Goal: Information Seeking & Learning: Learn about a topic

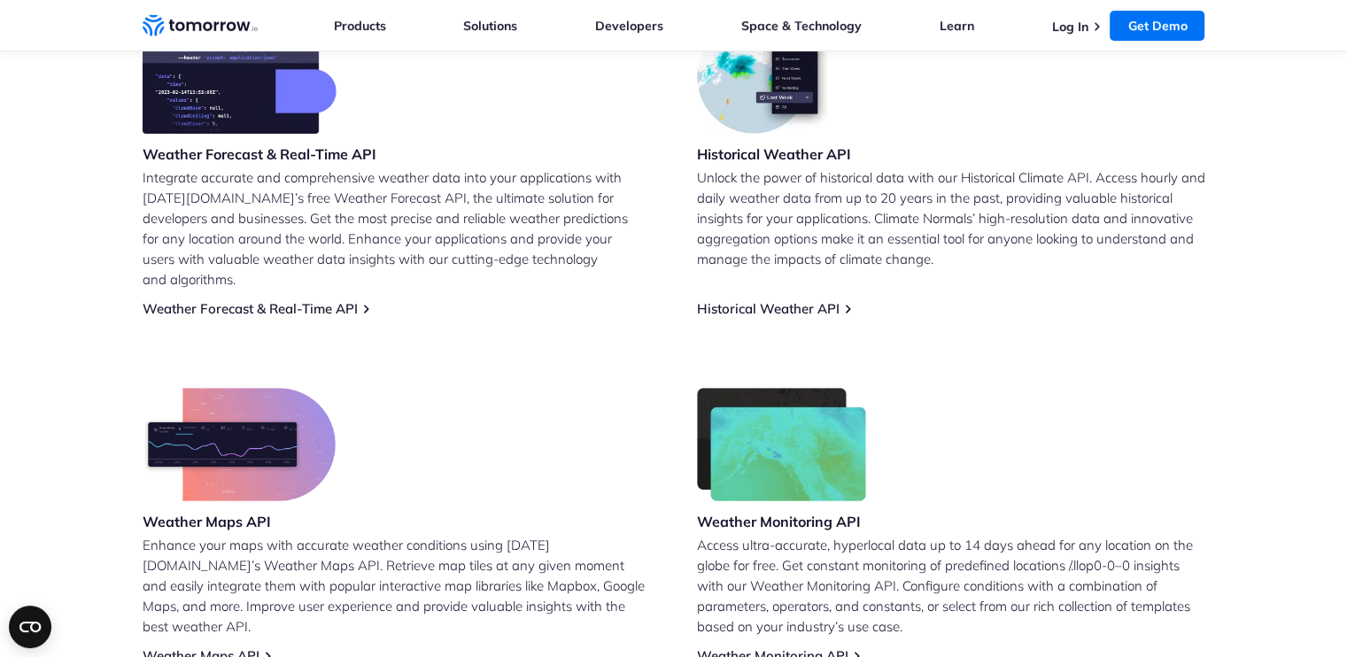
scroll to position [443, 0]
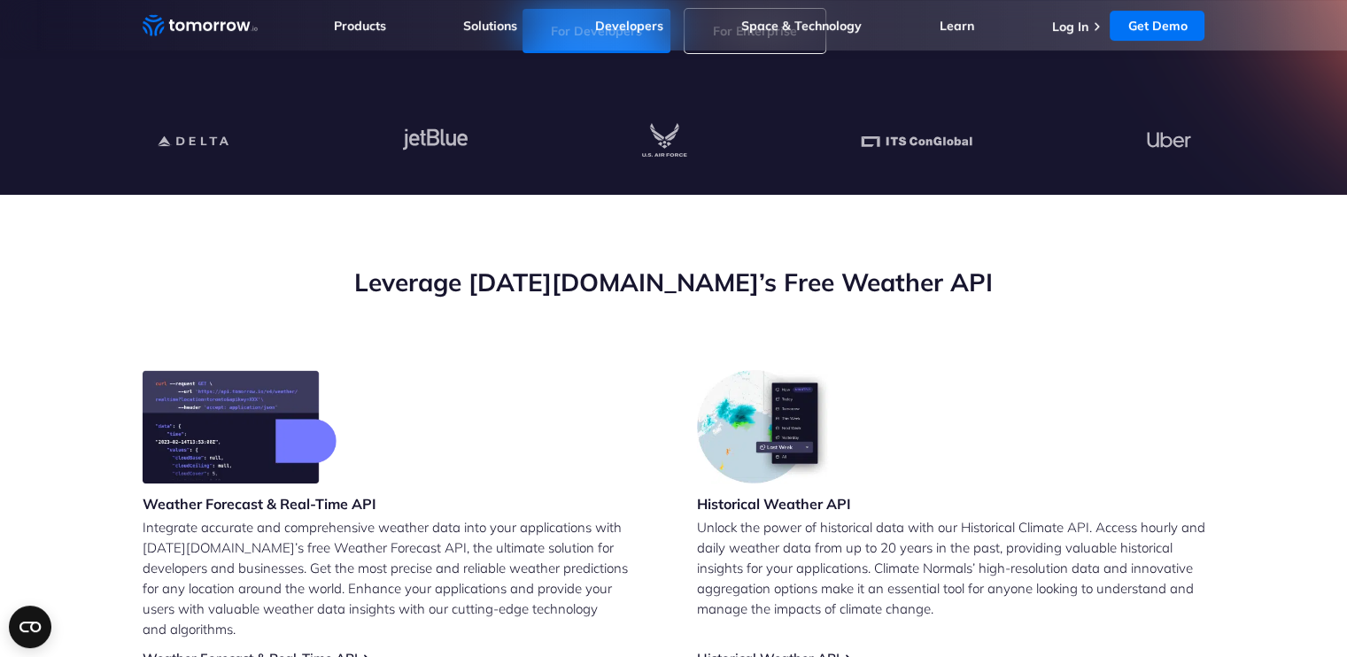
click at [796, 467] on img at bounding box center [766, 426] width 138 height 113
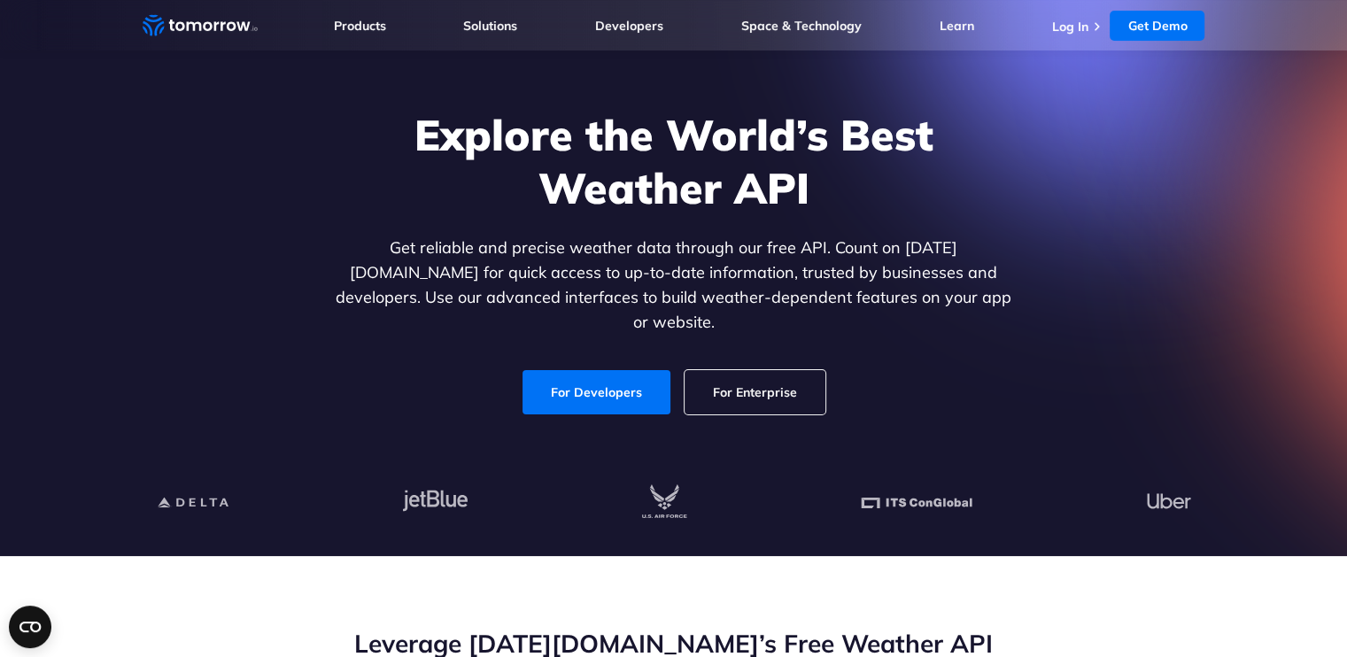
scroll to position [0, 0]
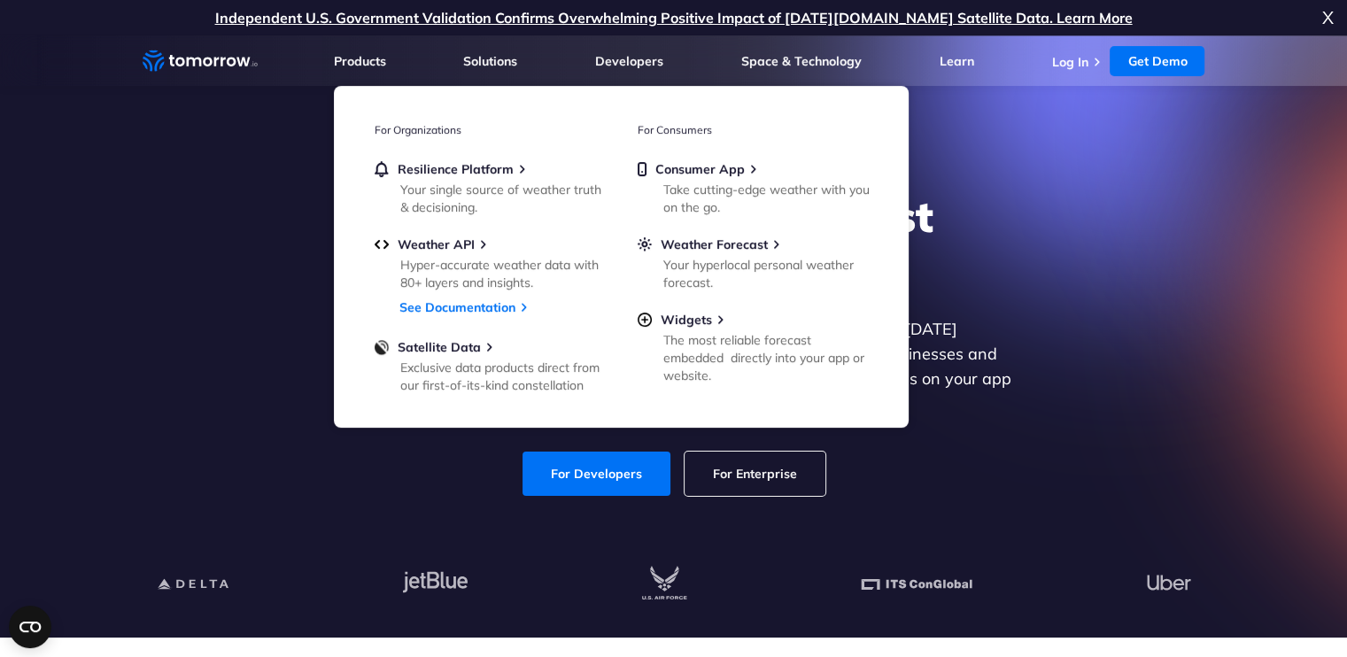
click at [214, 66] on icon "Weather Intelligence Solutions" at bounding box center [200, 61] width 115 height 22
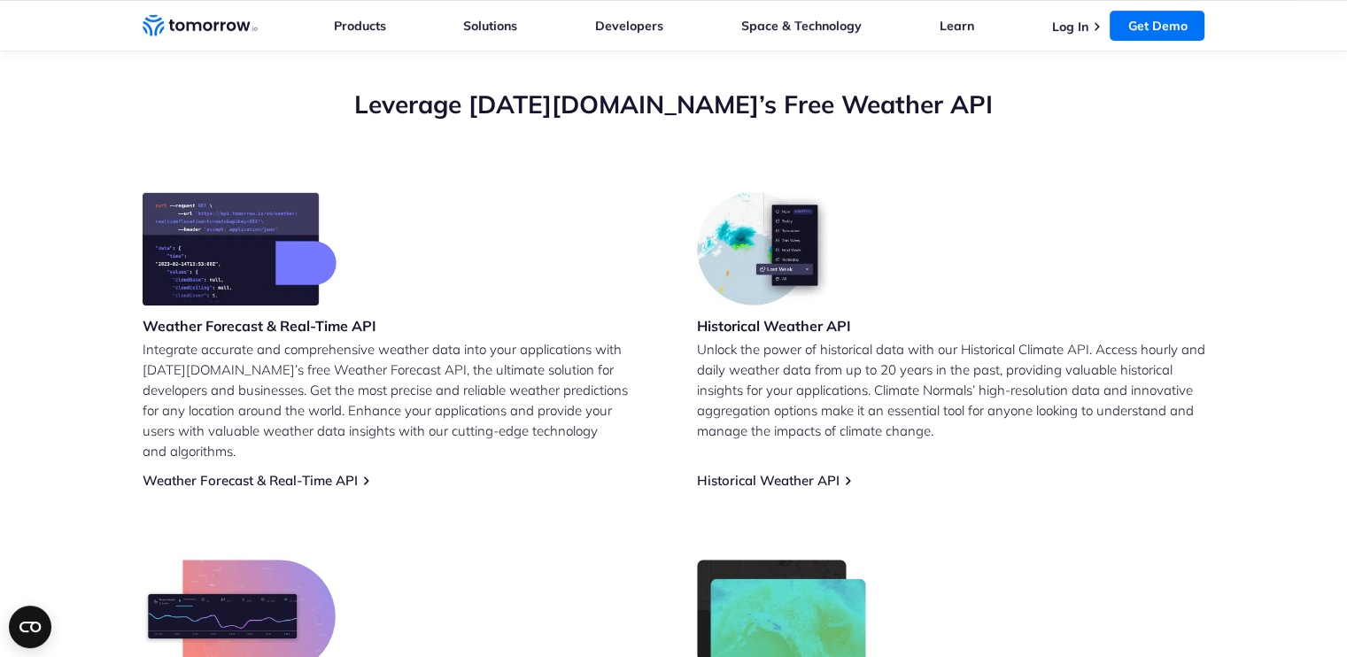
scroll to position [620, 0]
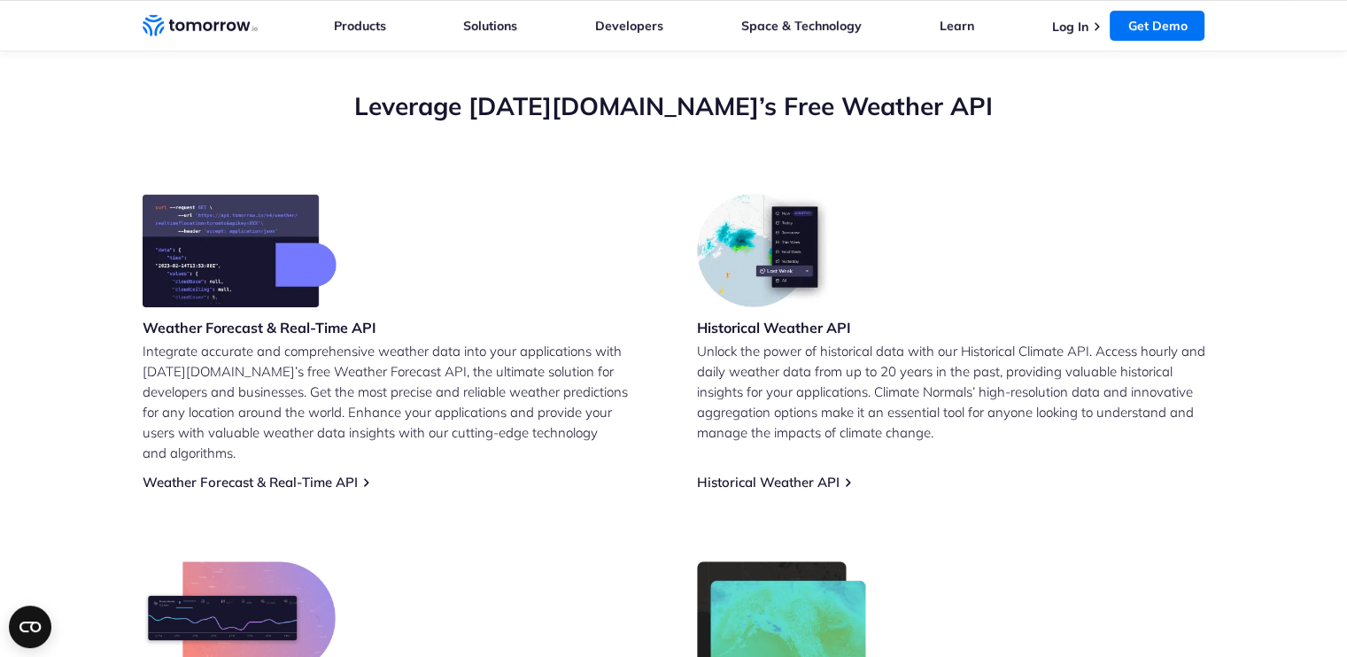
click at [276, 347] on p "Integrate accurate and comprehensive weather data into your applications with […" at bounding box center [397, 402] width 508 height 122
click at [194, 474] on link "Weather Forecast & Real-Time API" at bounding box center [250, 482] width 215 height 17
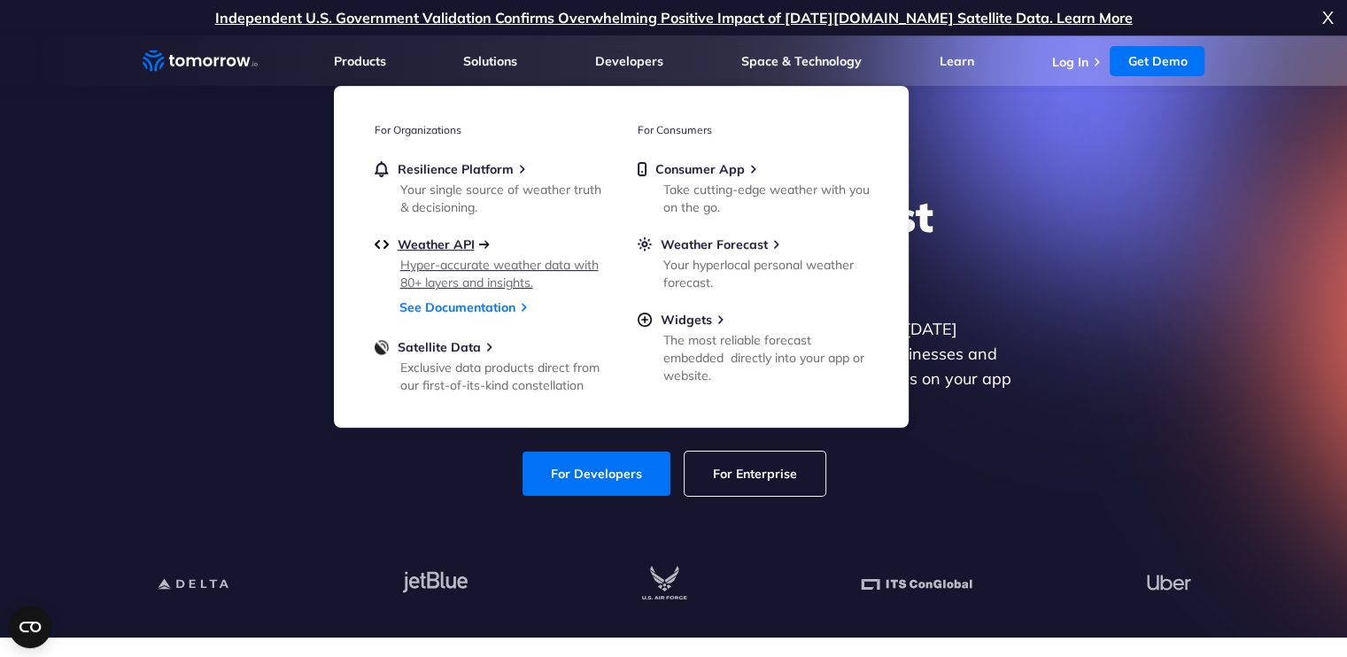
click at [429, 251] on span "Weather API" at bounding box center [436, 244] width 77 height 16
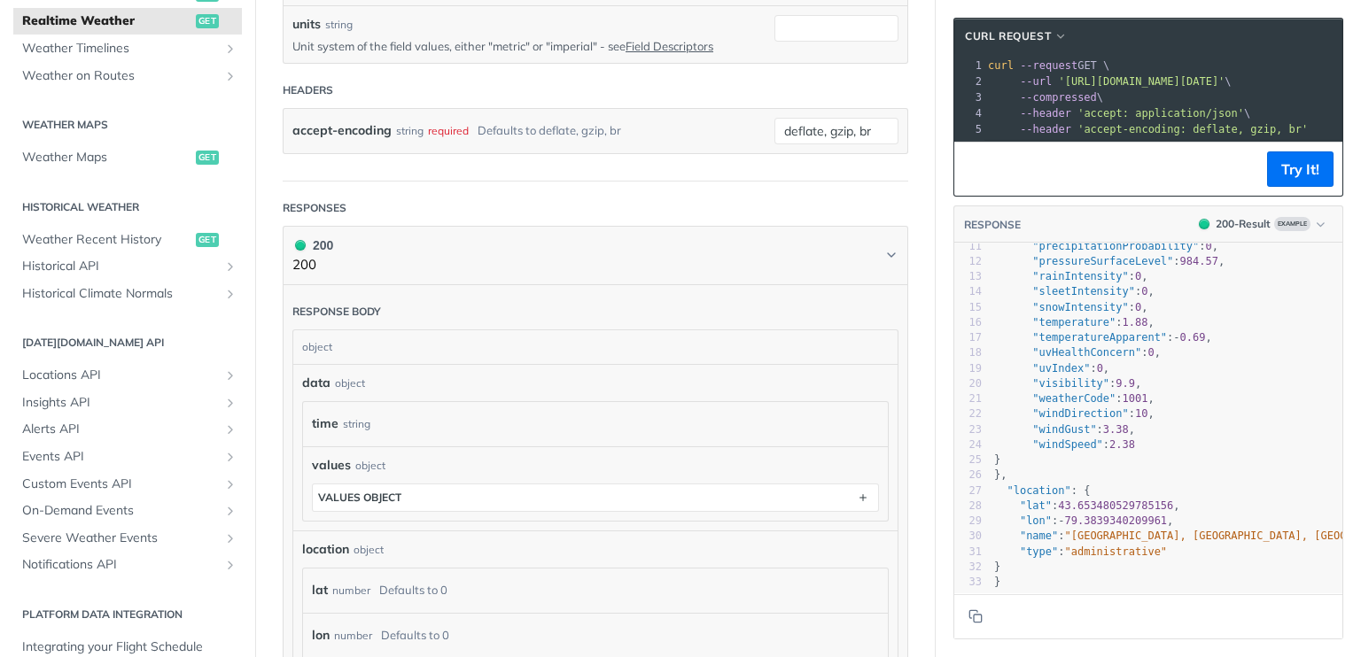
scroll to position [186, 0]
click at [163, 255] on link "Historical API" at bounding box center [127, 266] width 229 height 27
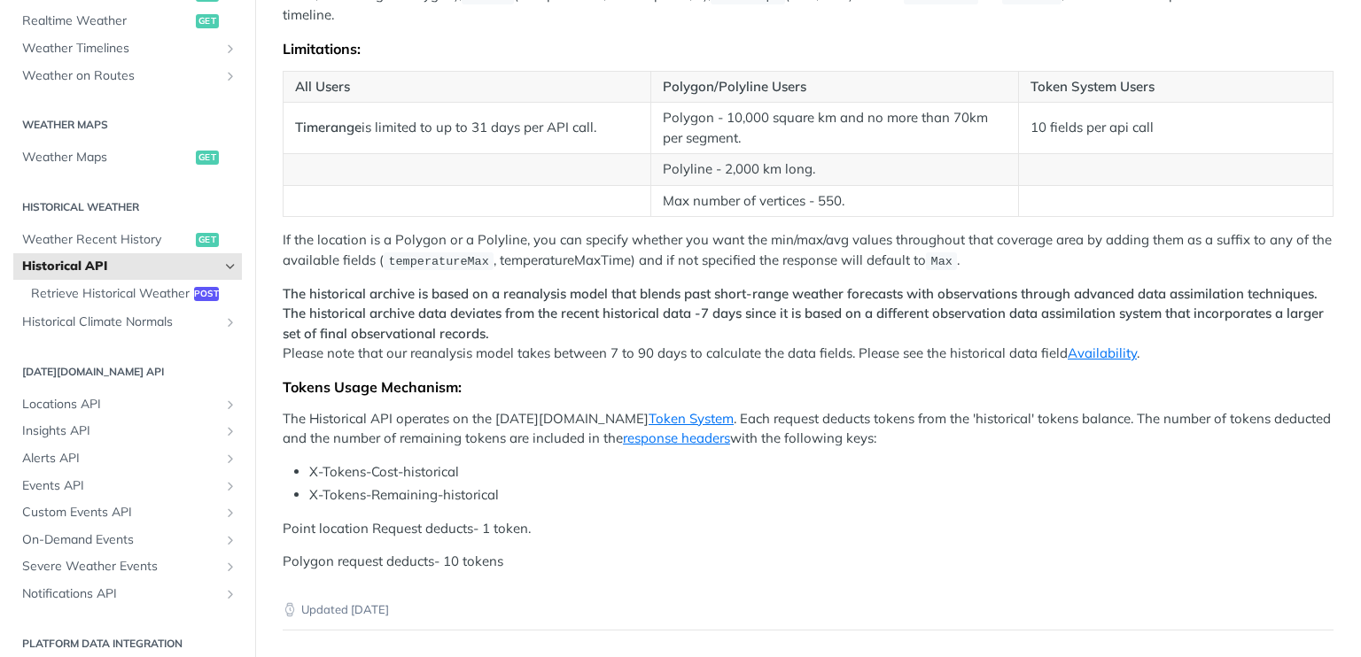
scroll to position [531, 0]
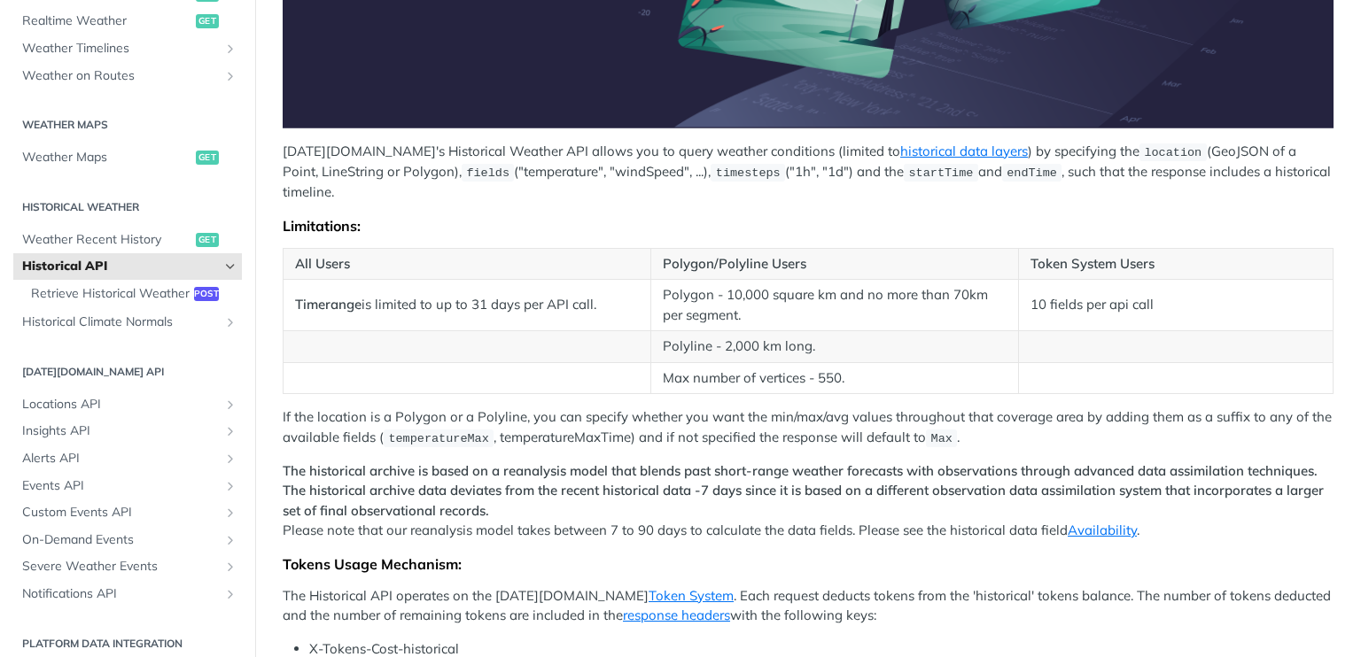
click at [521, 169] on p "[DATE][DOMAIN_NAME]'s Historical Weather API allows you to query weather condit…" at bounding box center [808, 172] width 1051 height 61
click at [743, 164] on code "timesteps" at bounding box center [747, 173] width 74 height 18
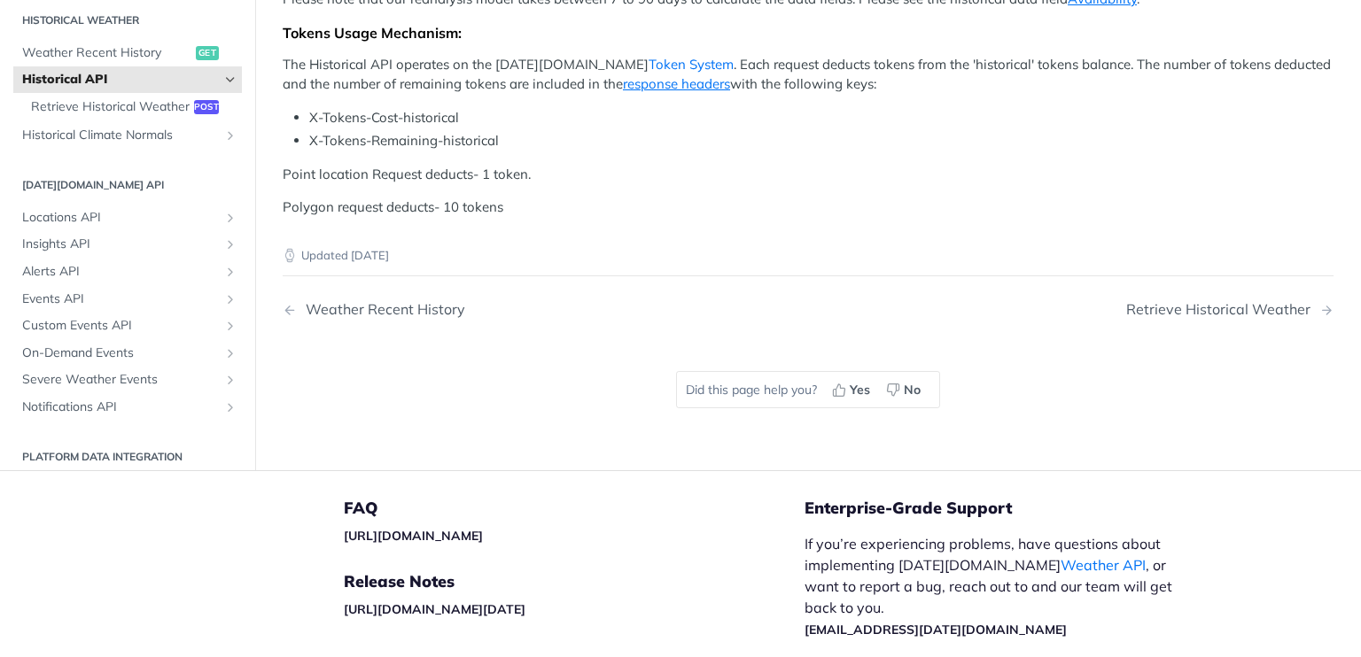
scroll to position [354, 0]
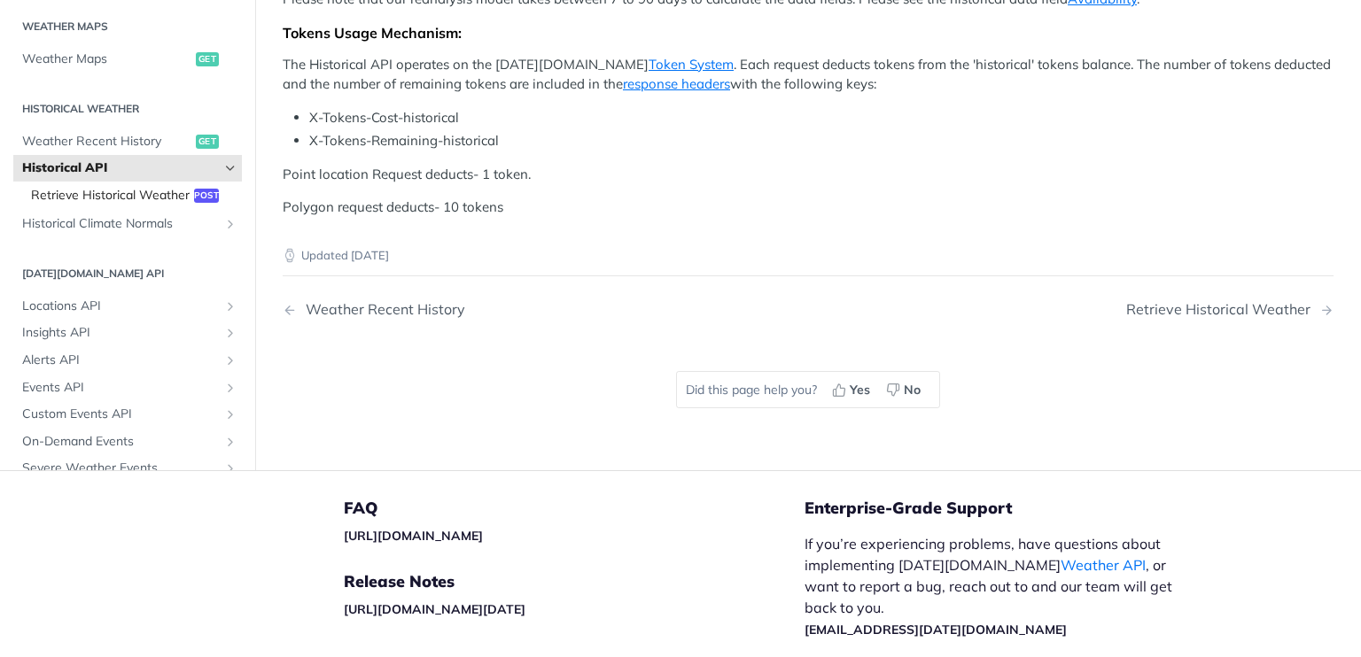
click at [150, 205] on span "Retrieve Historical Weather" at bounding box center [110, 196] width 159 height 18
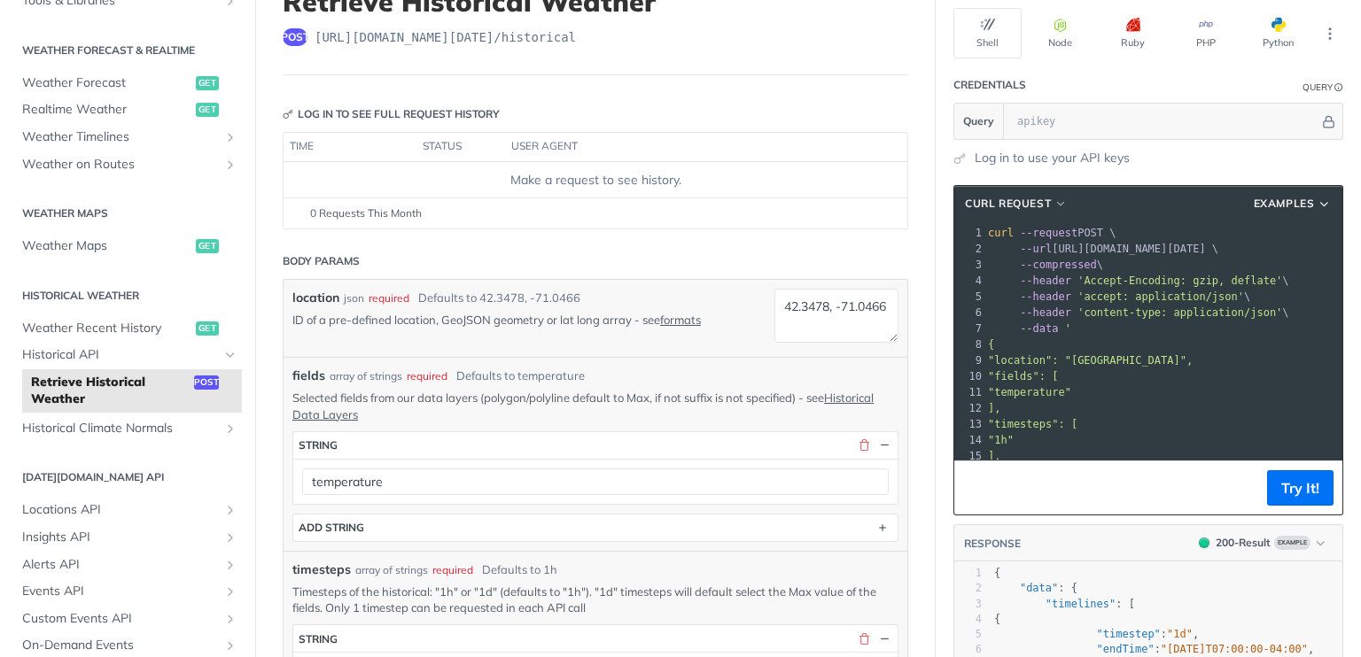
scroll to position [89, 0]
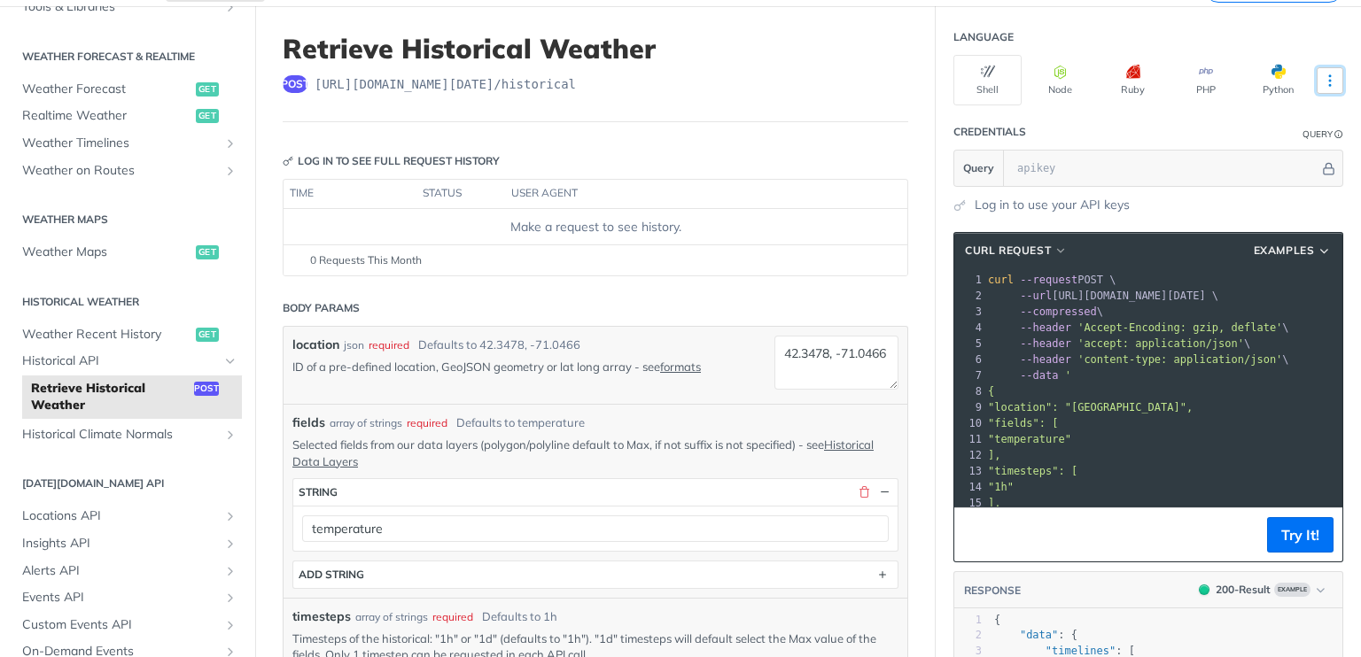
click at [1326, 76] on button "More Languages" at bounding box center [1329, 80] width 27 height 27
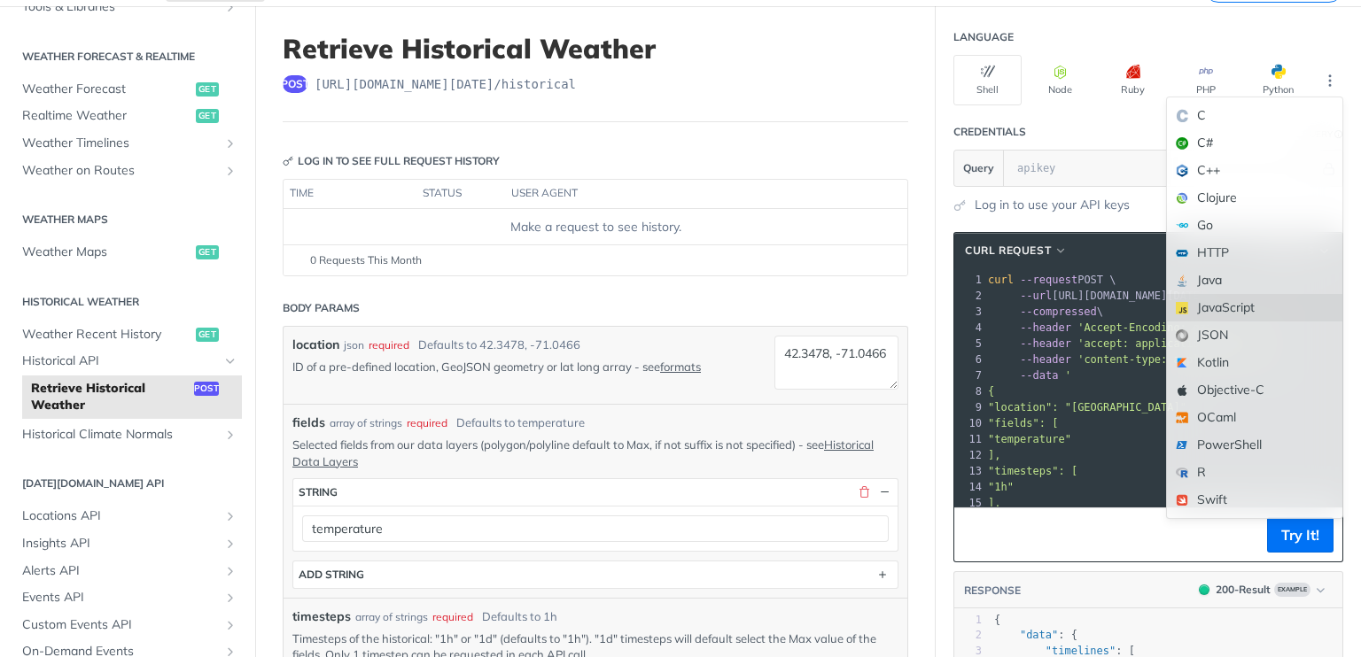
click at [1218, 319] on div "JavaScript" at bounding box center [1254, 307] width 175 height 27
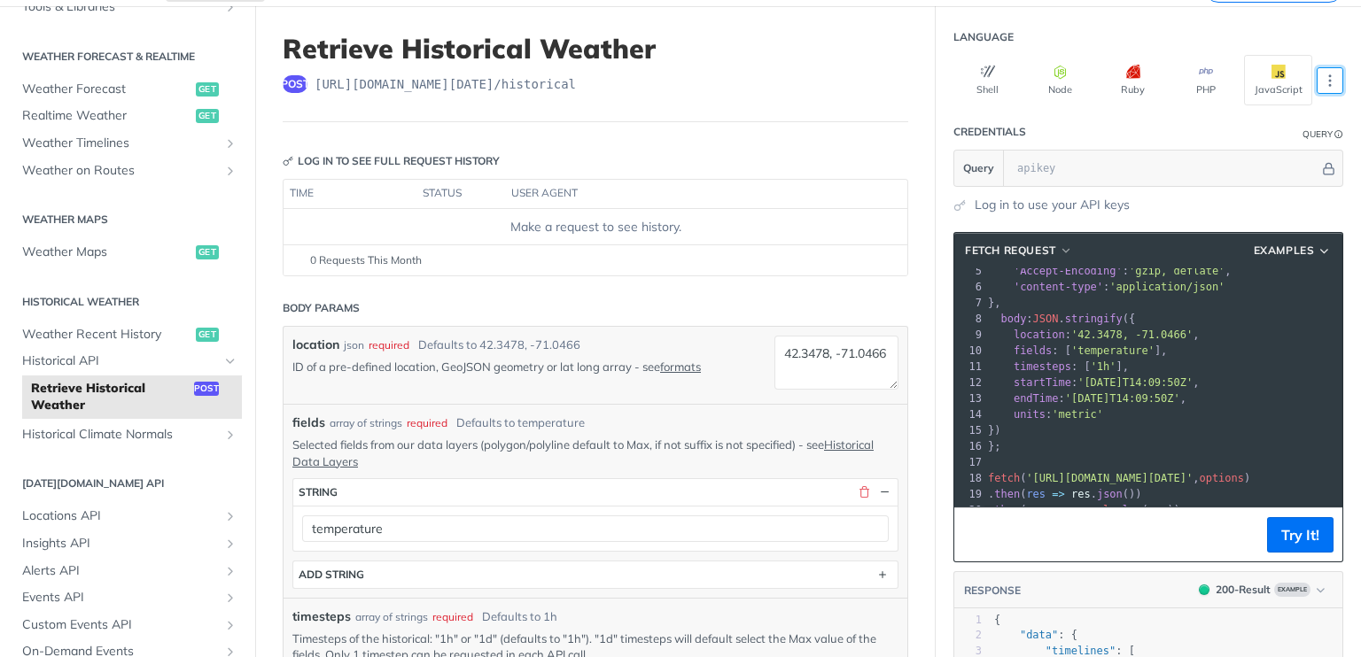
scroll to position [0, 0]
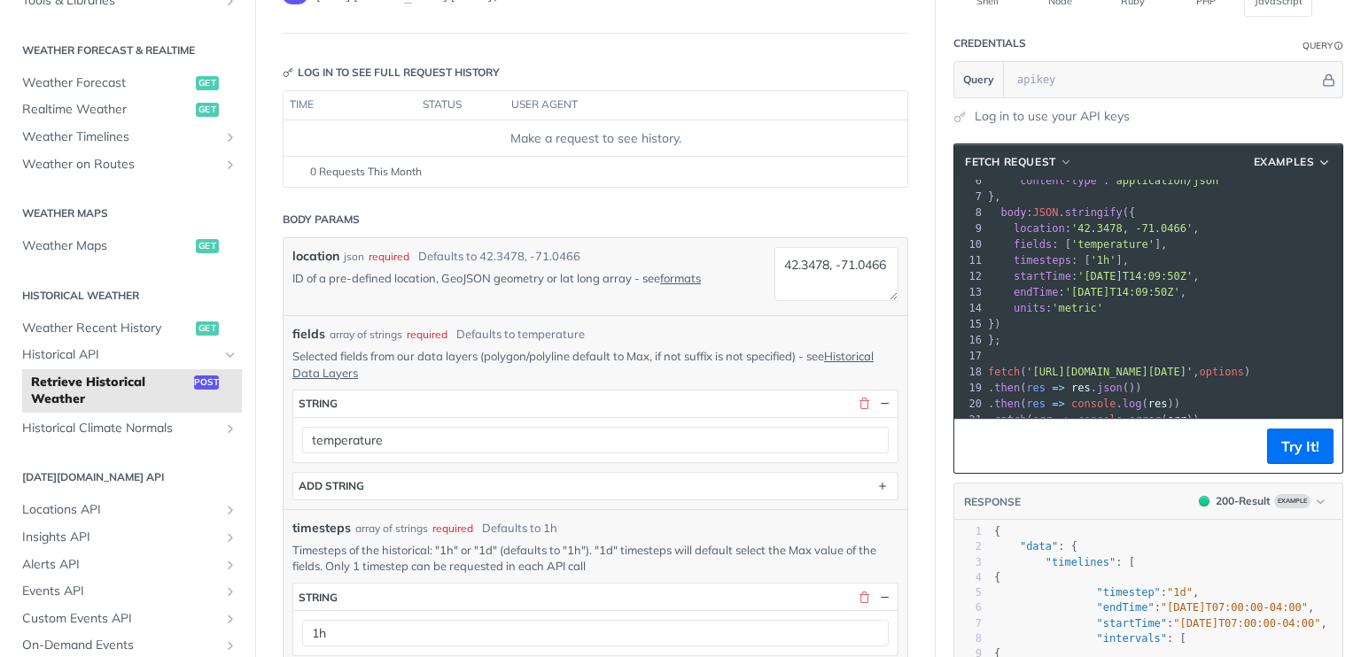
click at [1192, 366] on span "'[URL][DOMAIN_NAME][DATE]'" at bounding box center [1109, 372] width 167 height 12
drag, startPoint x: 1210, startPoint y: 359, endPoint x: 1025, endPoint y: 355, distance: 185.2
click at [1026, 366] on span "'[URL][DOMAIN_NAME][DATE]'" at bounding box center [1109, 372] width 167 height 12
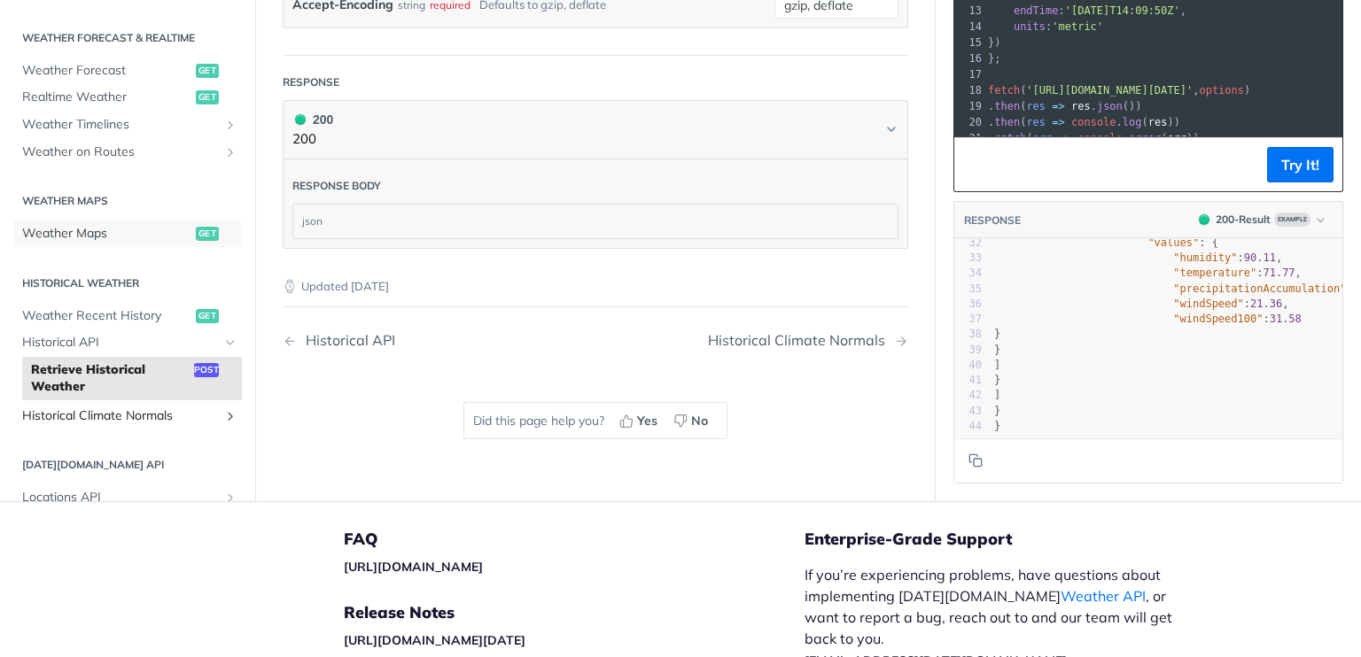
click at [126, 247] on link "Weather Maps get" at bounding box center [127, 234] width 229 height 27
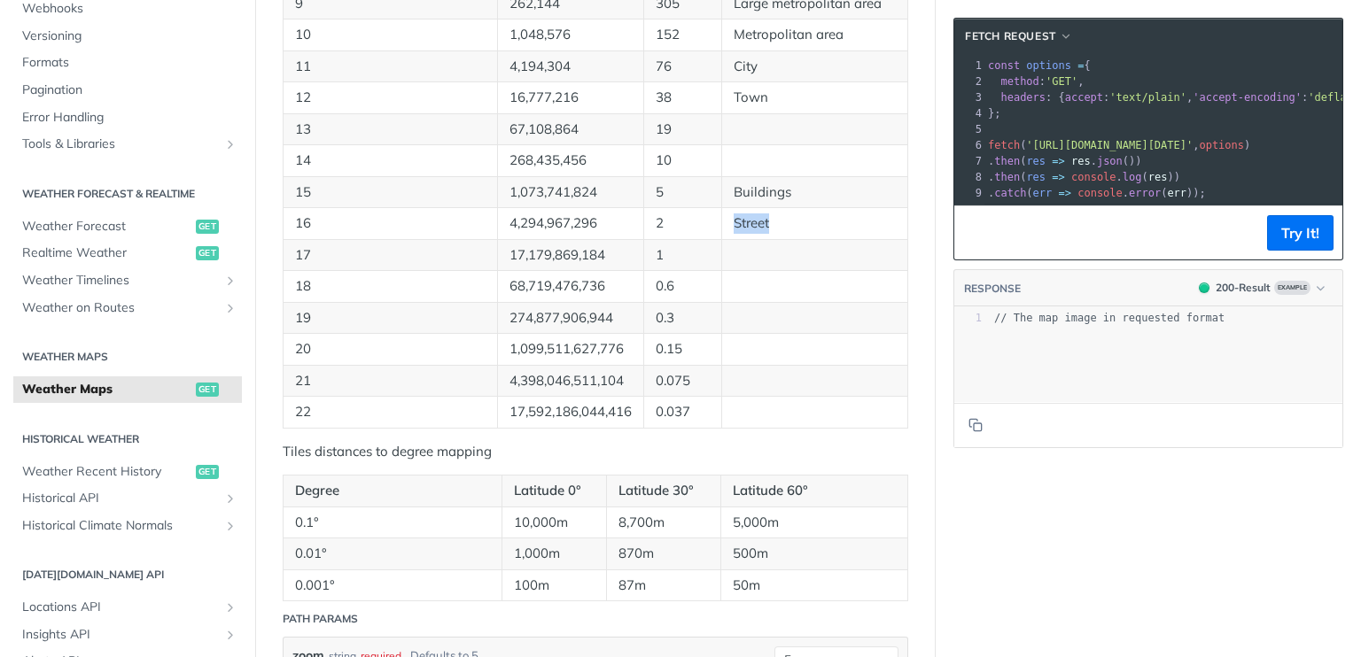
drag, startPoint x: 710, startPoint y: 212, endPoint x: 808, endPoint y: 211, distance: 97.4
click at [808, 211] on tr "16 4,294,967,296 2 Street" at bounding box center [595, 224] width 624 height 32
click at [808, 213] on p "Street" at bounding box center [814, 223] width 162 height 20
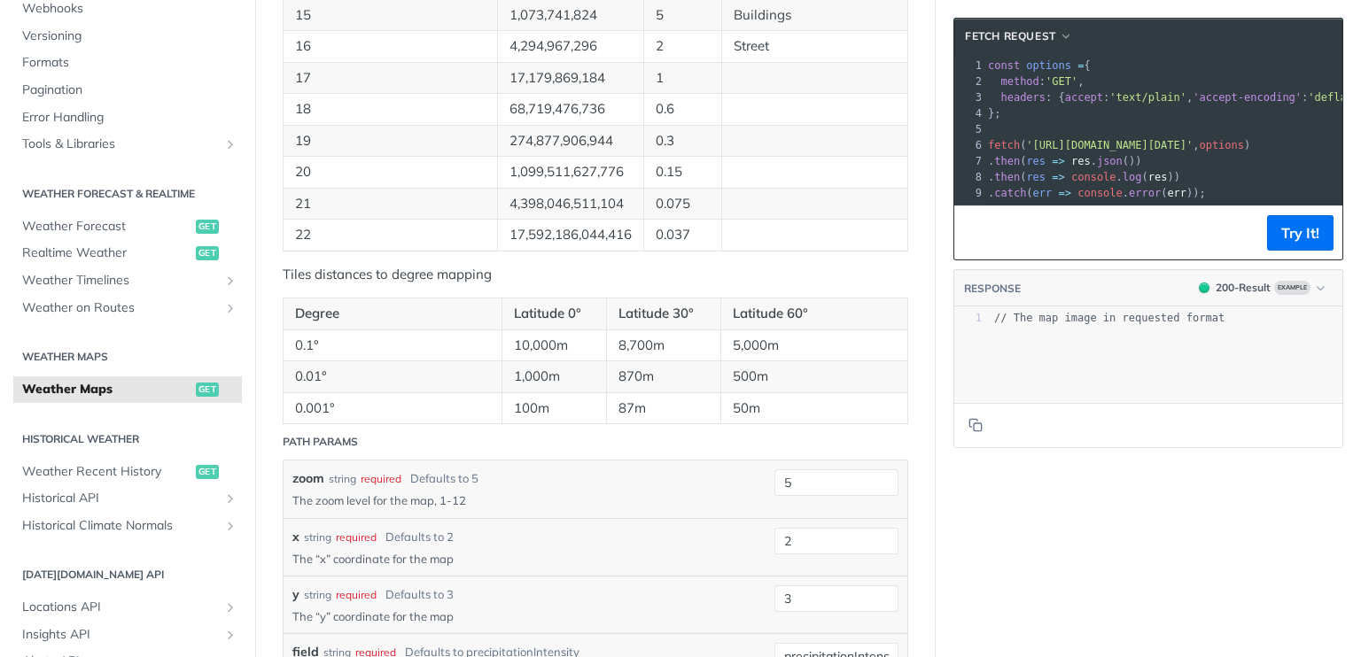
click at [808, 211] on td at bounding box center [815, 204] width 186 height 32
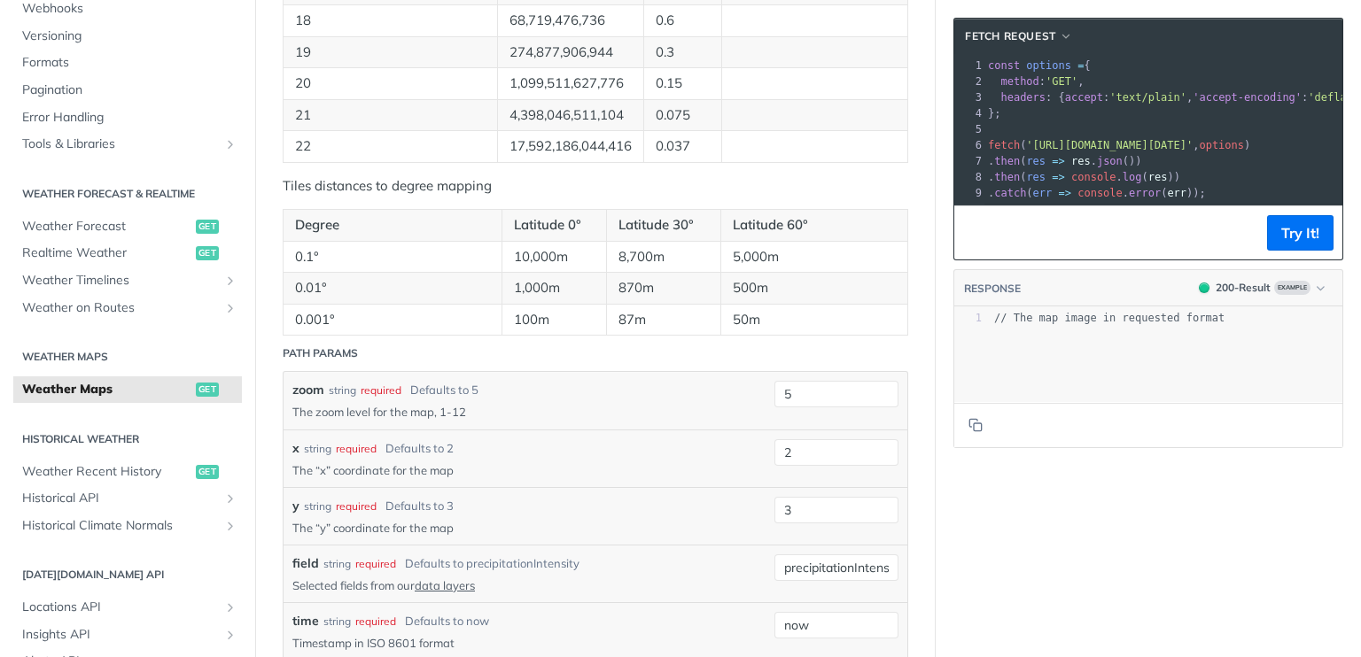
click at [1290, 260] on footer "Try It!" at bounding box center [1148, 232] width 388 height 54
click at [1271, 251] on button "Try It!" at bounding box center [1300, 232] width 66 height 35
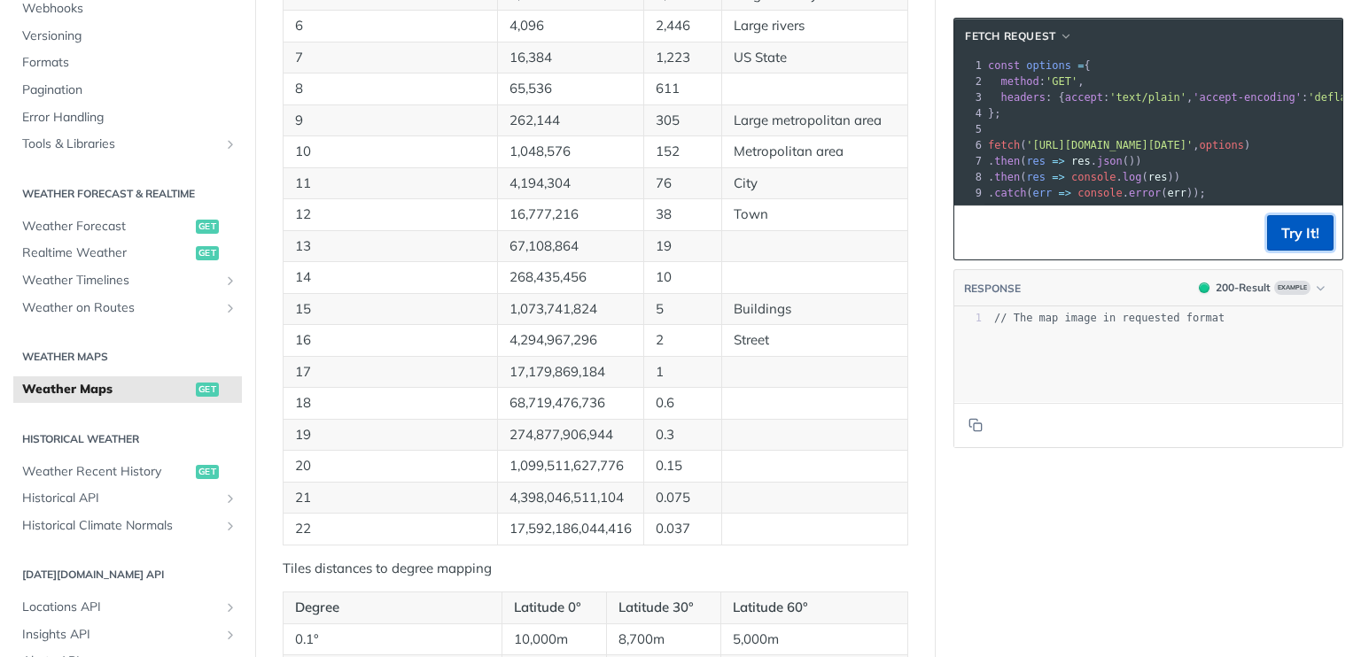
click at [1275, 228] on button "Try It!" at bounding box center [1300, 232] width 66 height 35
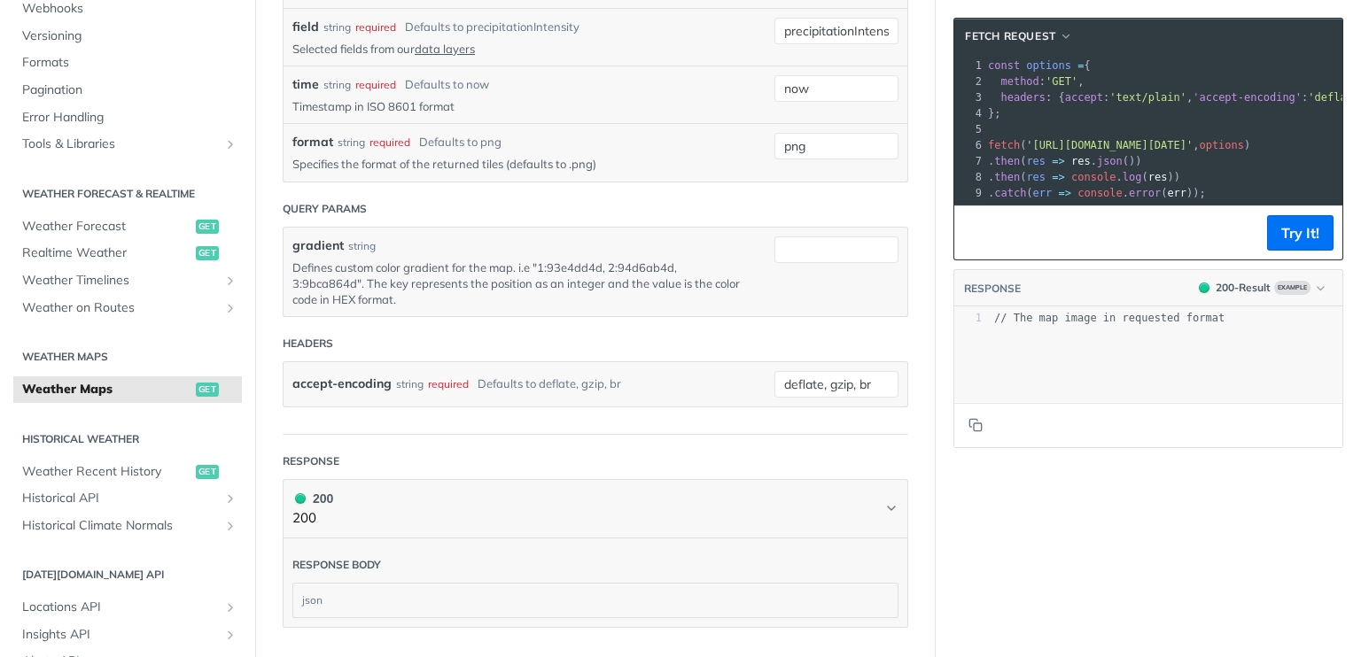
click at [782, 362] on div "accept-encoding string required Defaults to deflate, gzip, br deflate, gzip, br" at bounding box center [595, 384] width 624 height 44
click at [791, 371] on input "deflate, gzip, br" at bounding box center [836, 384] width 124 height 27
click at [831, 391] on div "accept-encoding string required Defaults to deflate, gzip, br deflate, gzip, br" at bounding box center [595, 384] width 624 height 44
click at [818, 381] on input "deflate, gzip, br" at bounding box center [836, 384] width 124 height 27
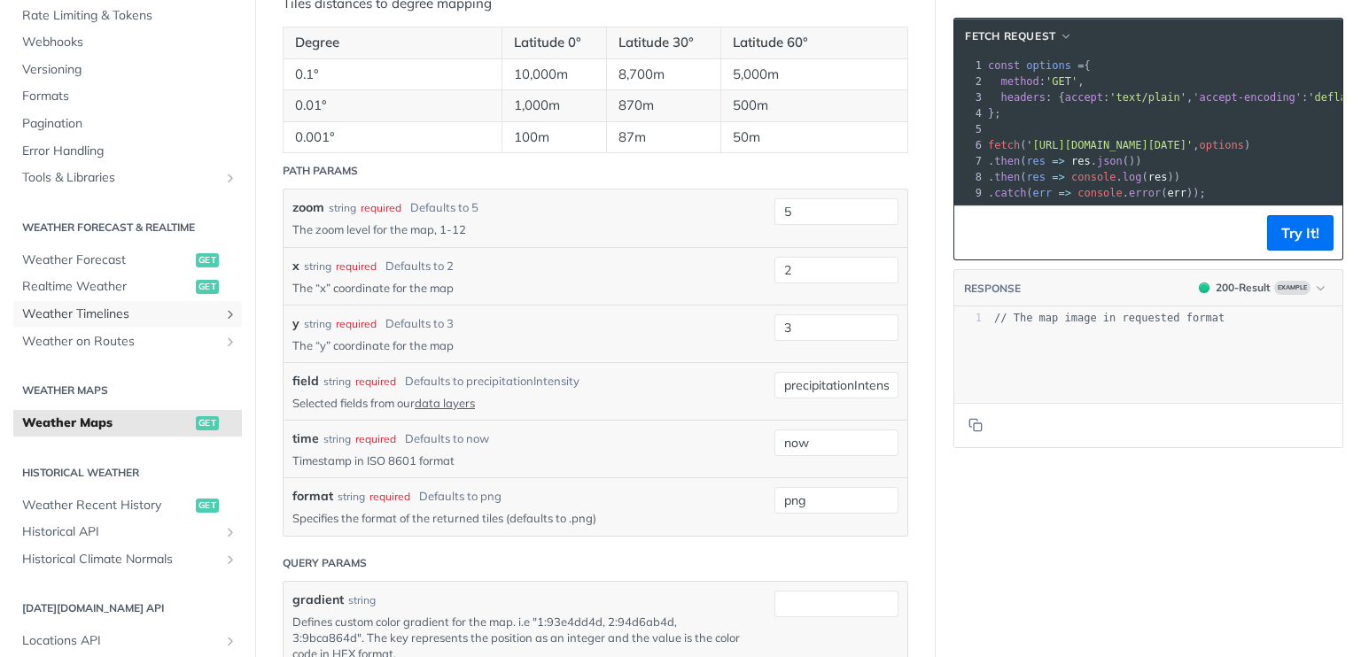
drag, startPoint x: 145, startPoint y: 311, endPoint x: 161, endPoint y: 332, distance: 26.6
click at [145, 311] on span "Weather Timelines" at bounding box center [120, 315] width 197 height 18
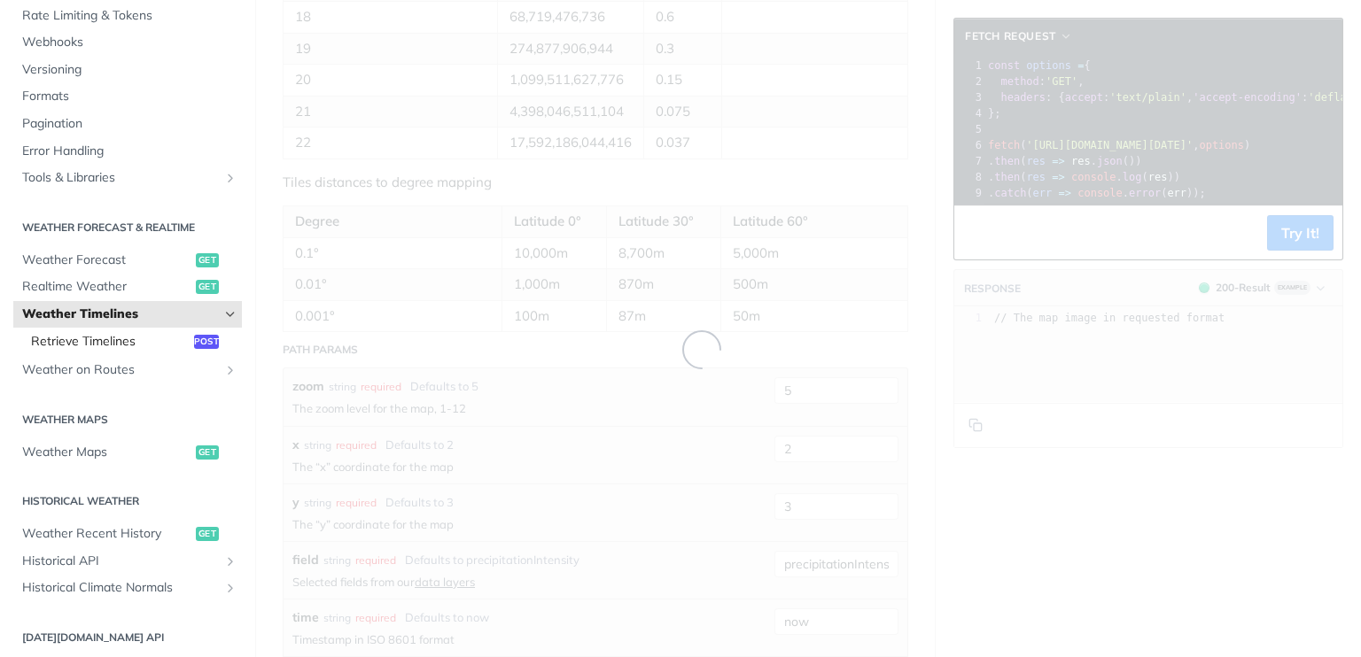
click at [163, 333] on span "Retrieve Timelines" at bounding box center [110, 342] width 159 height 18
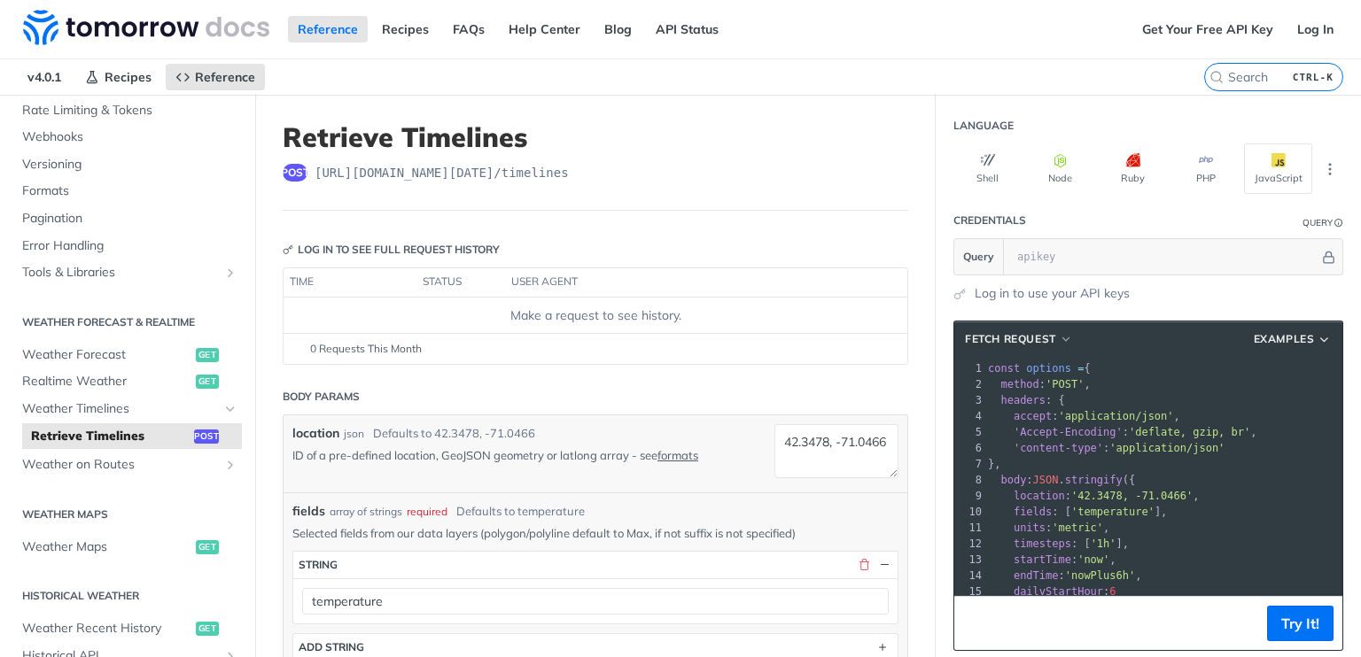
click at [161, 486] on div "Fundamentals [DATE][DOMAIN_NAME] APIs Weather Data Layers Core Probabilistic Fo…" at bounding box center [127, 542] width 255 height 1161
click at [153, 479] on div "Fundamentals [DATE][DOMAIN_NAME] APIs Weather Data Layers Core Probabilistic Fo…" at bounding box center [127, 542] width 255 height 1161
click at [143, 469] on span "Weather on Routes" at bounding box center [120, 465] width 197 height 18
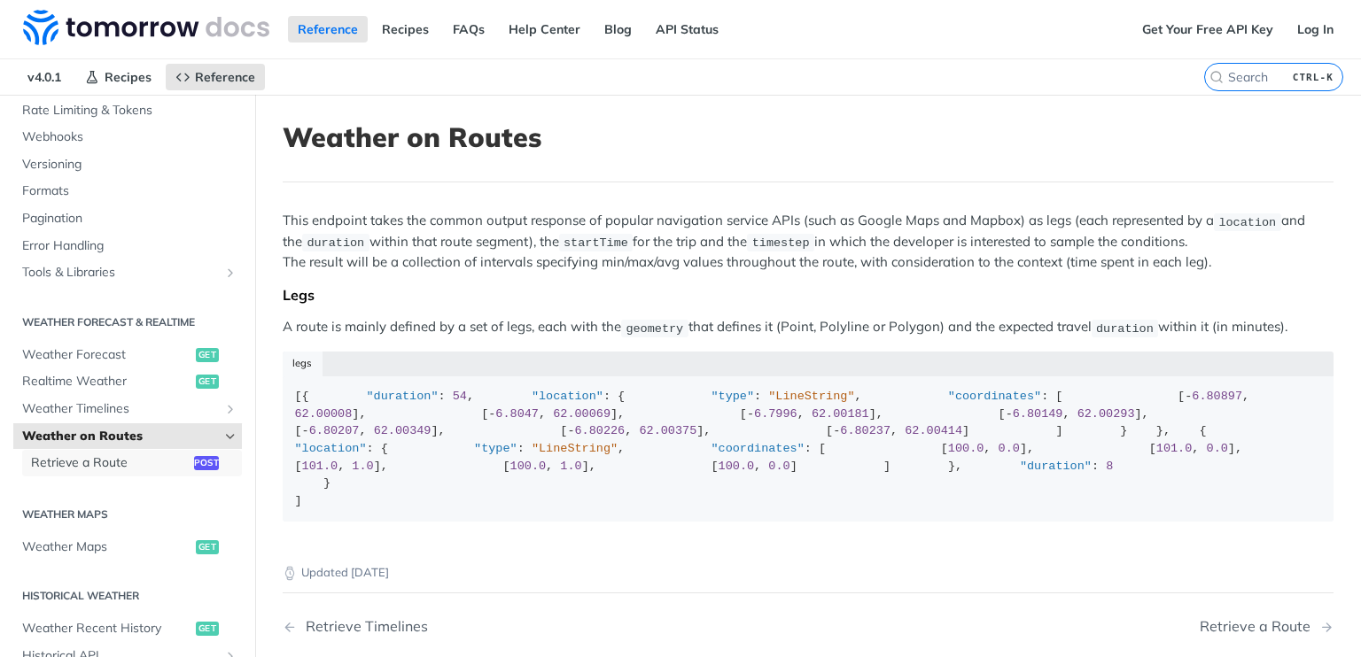
click at [143, 469] on span "Retrieve a Route" at bounding box center [110, 463] width 159 height 18
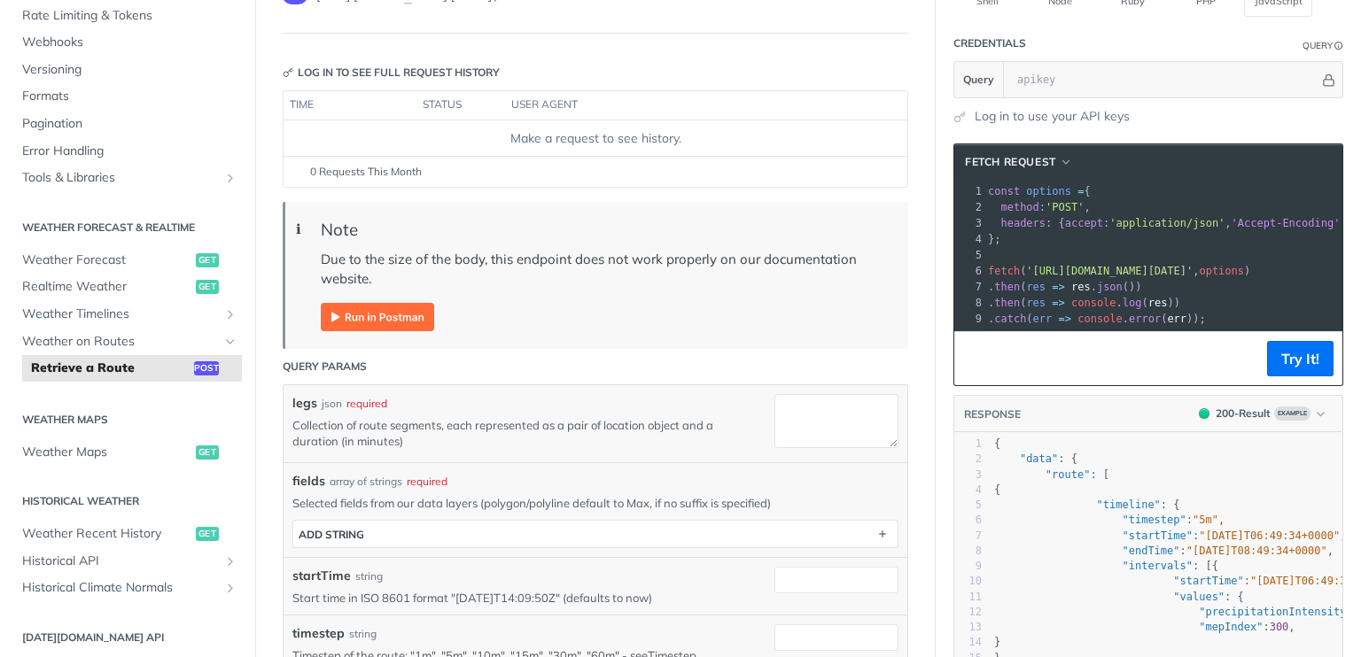
click at [408, 310] on img "Expand image" at bounding box center [377, 317] width 113 height 28
